Goal: Find specific page/section: Find specific page/section

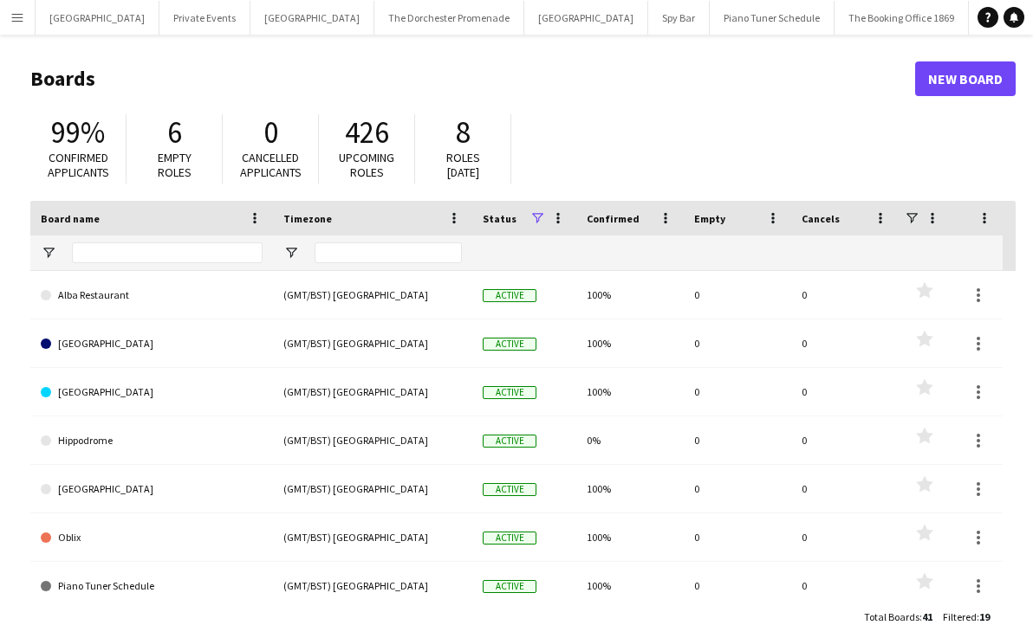
click at [405, 109] on div "99% Confirmed applicants 6 Empty roles 0 Cancelled applicants 426 Upcoming role…" at bounding box center [522, 153] width 985 height 95
click at [16, 22] on app-icon "Menu" at bounding box center [17, 17] width 14 height 14
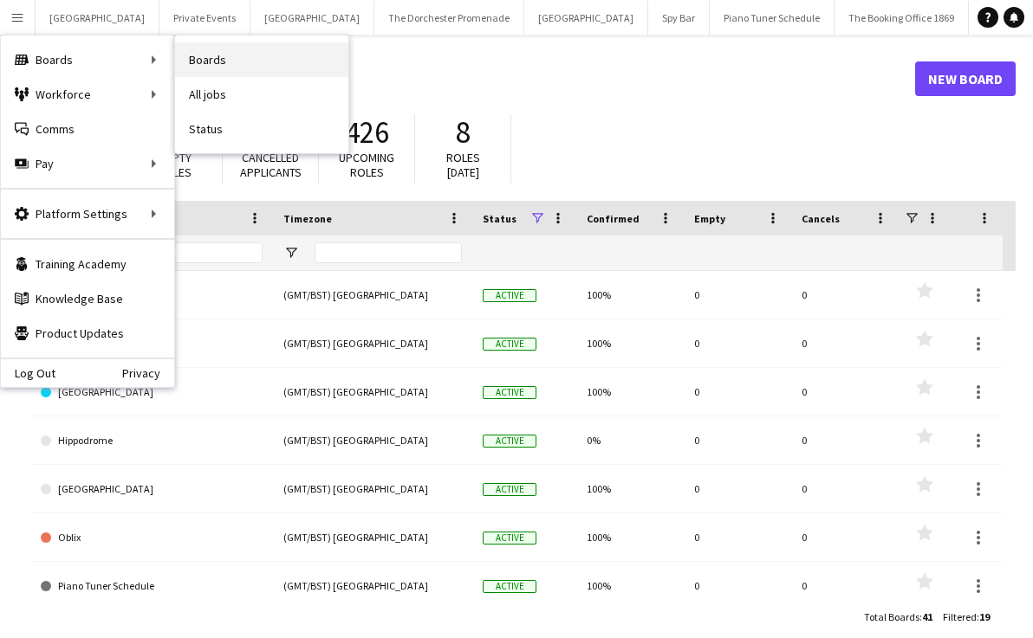
click at [216, 53] on link "Boards" at bounding box center [261, 59] width 173 height 35
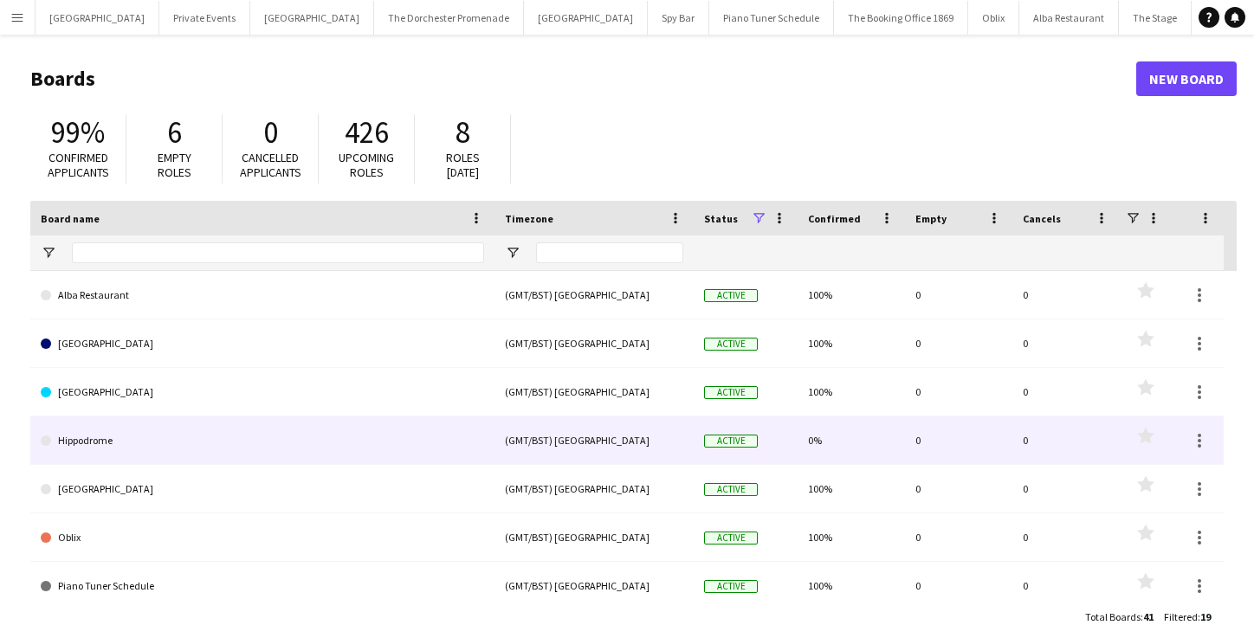
scroll to position [3, 0]
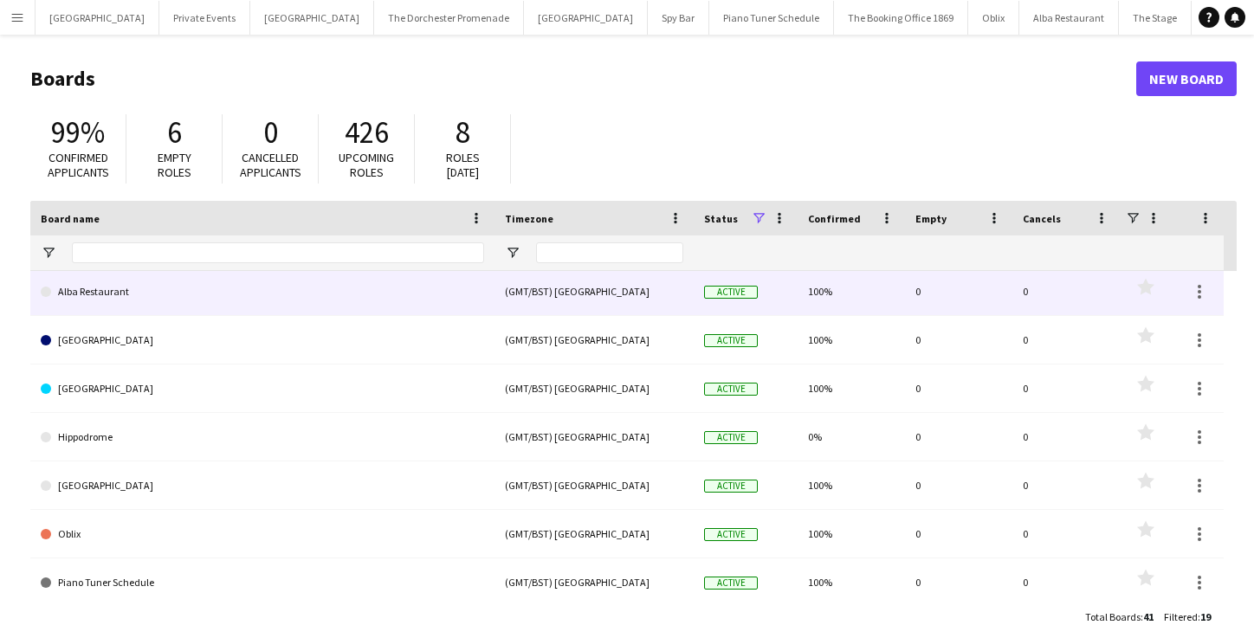
click at [114, 295] on link "Alba Restaurant" at bounding box center [263, 292] width 444 height 49
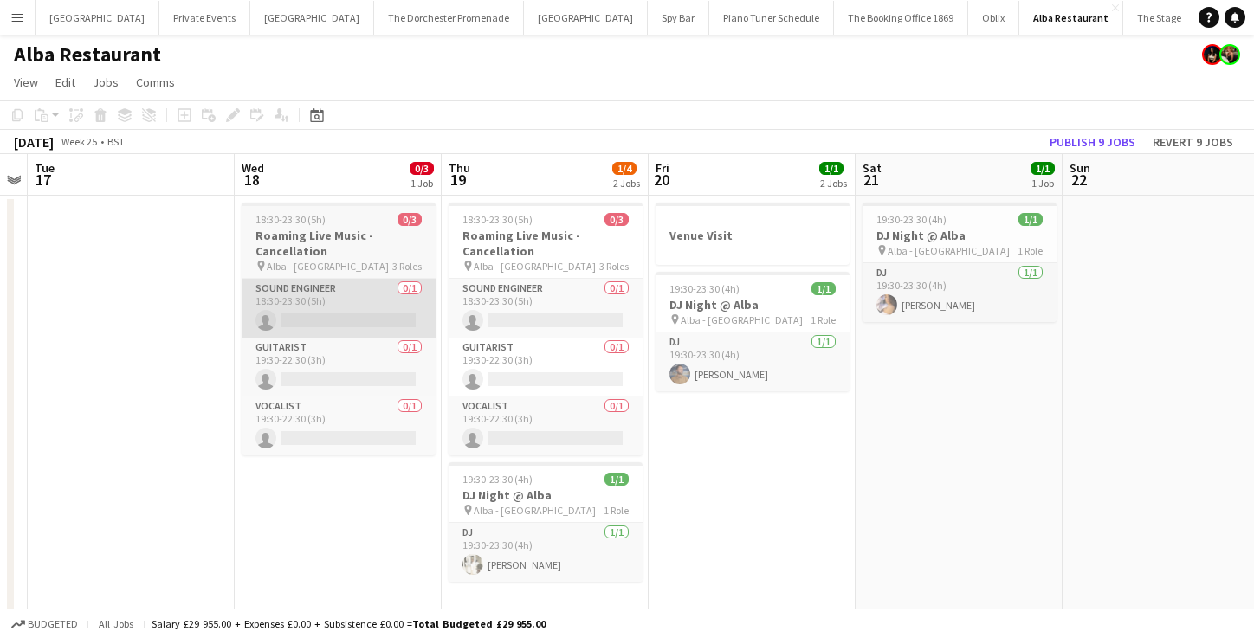
scroll to position [10, 0]
